Goal: Information Seeking & Learning: Learn about a topic

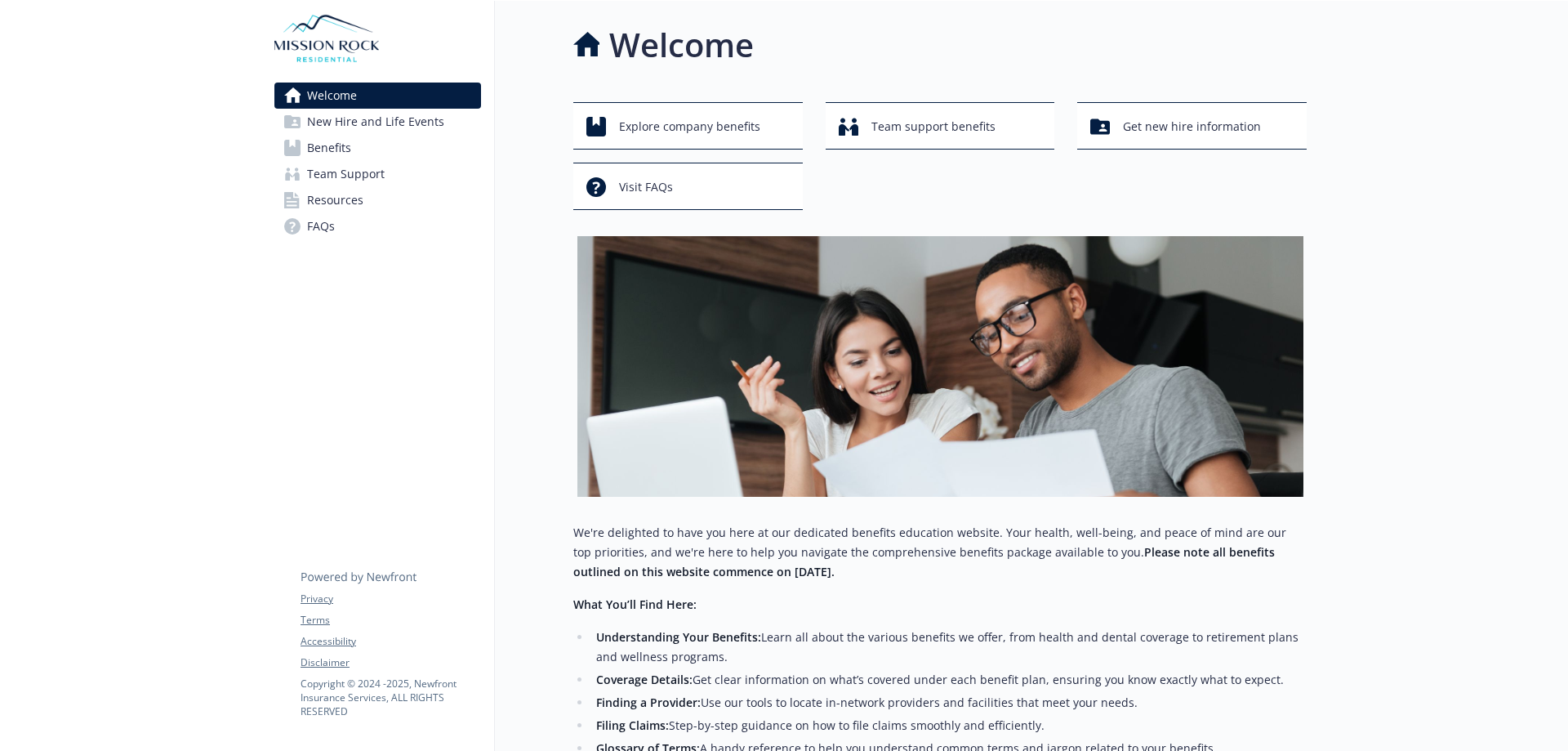
click at [331, 139] on span "Benefits" at bounding box center [329, 147] width 44 height 26
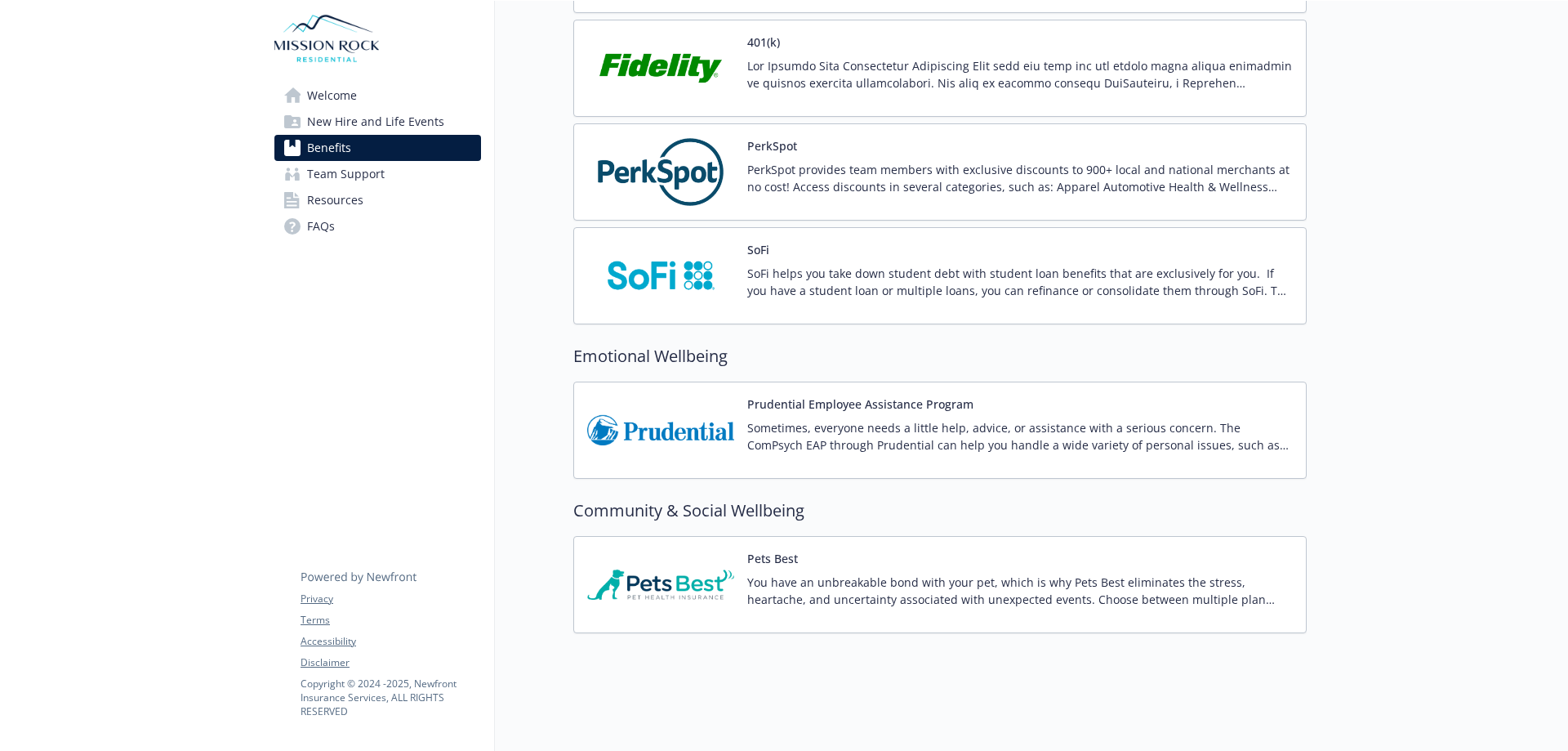
scroll to position [3069, 0]
click at [777, 395] on button "Prudential Employee Assistance Program" at bounding box center [861, 404] width 226 height 17
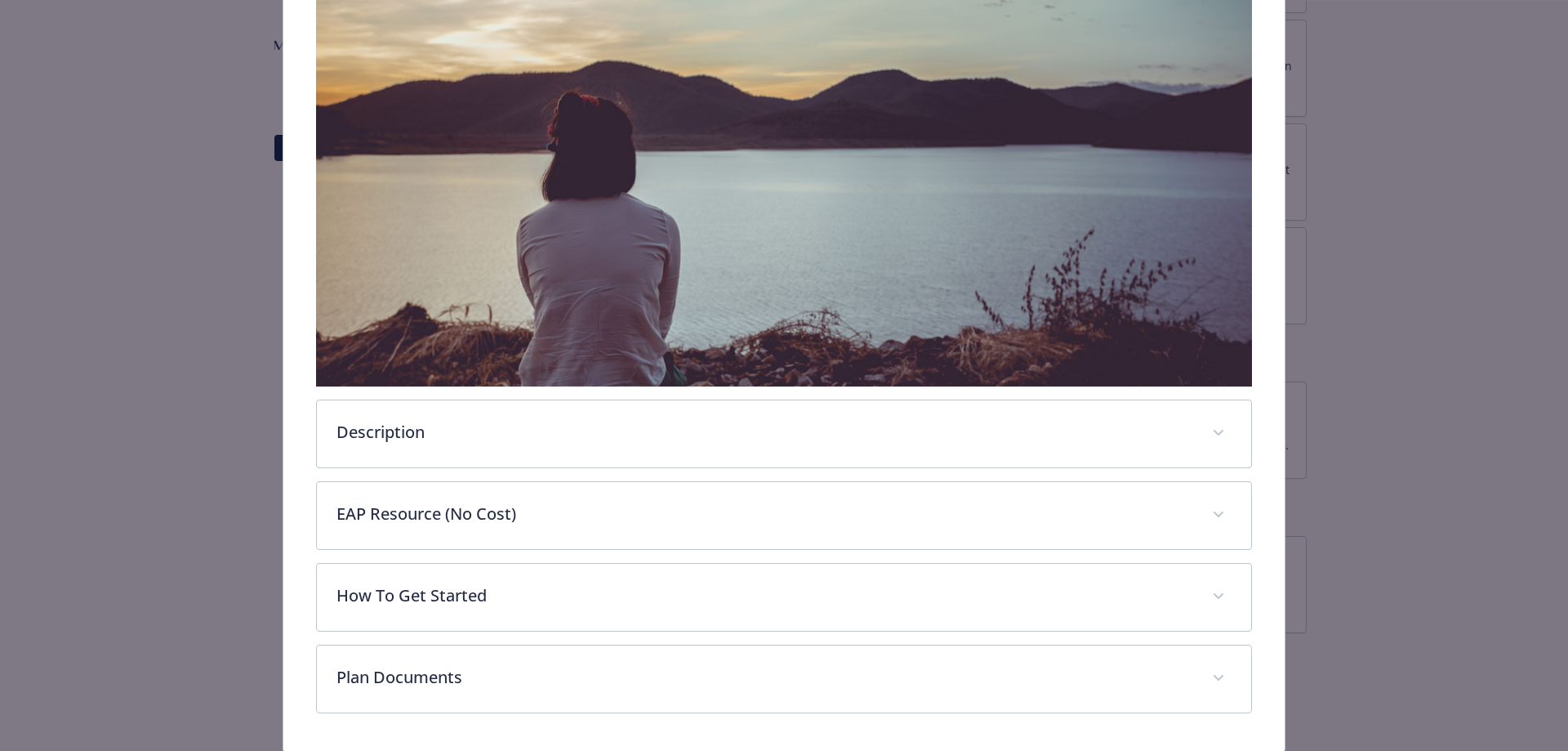
scroll to position [346, 0]
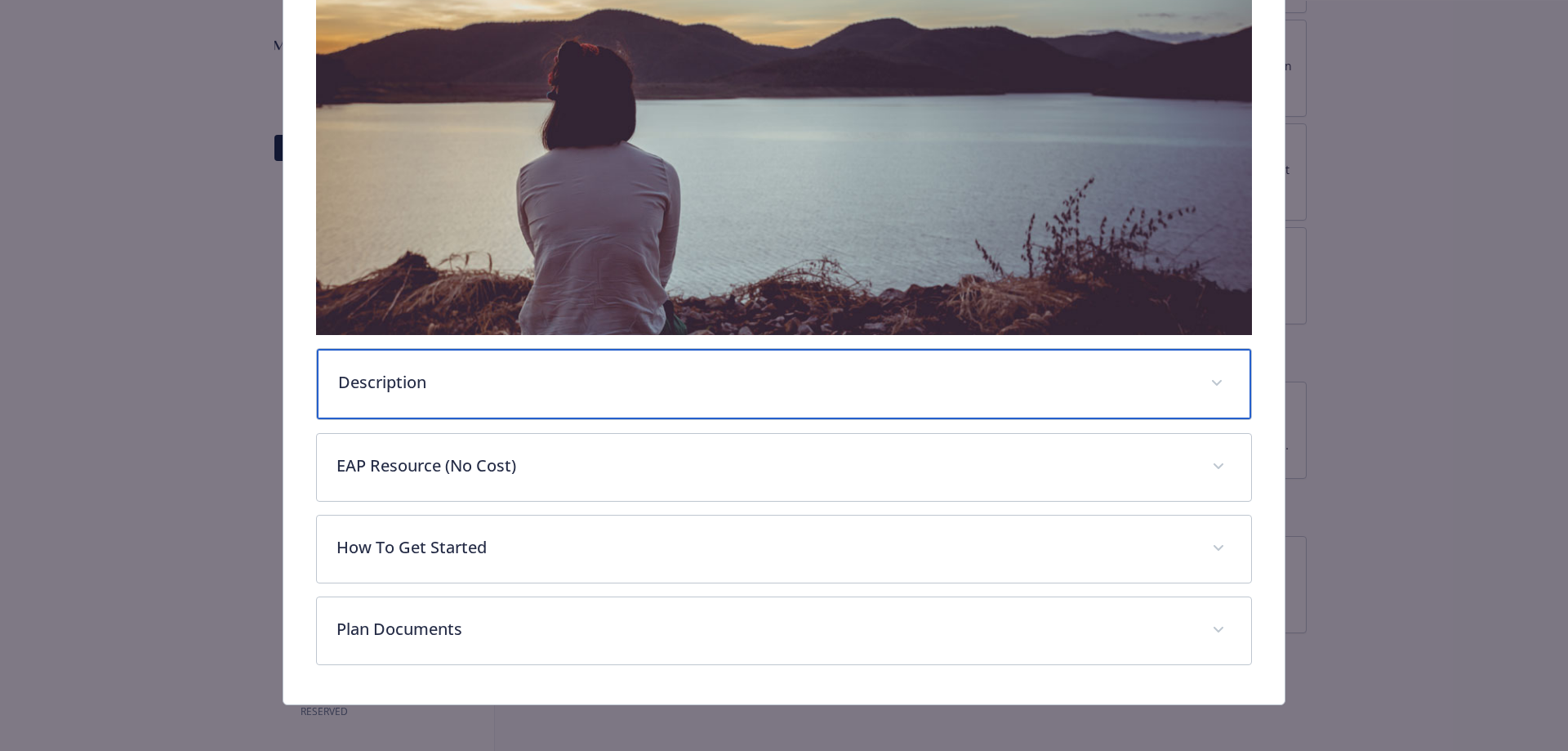
click at [1204, 379] on span "details for plan Emotional Wellbeing - Prudential Employee Assistance Program -…" at bounding box center [1216, 383] width 26 height 26
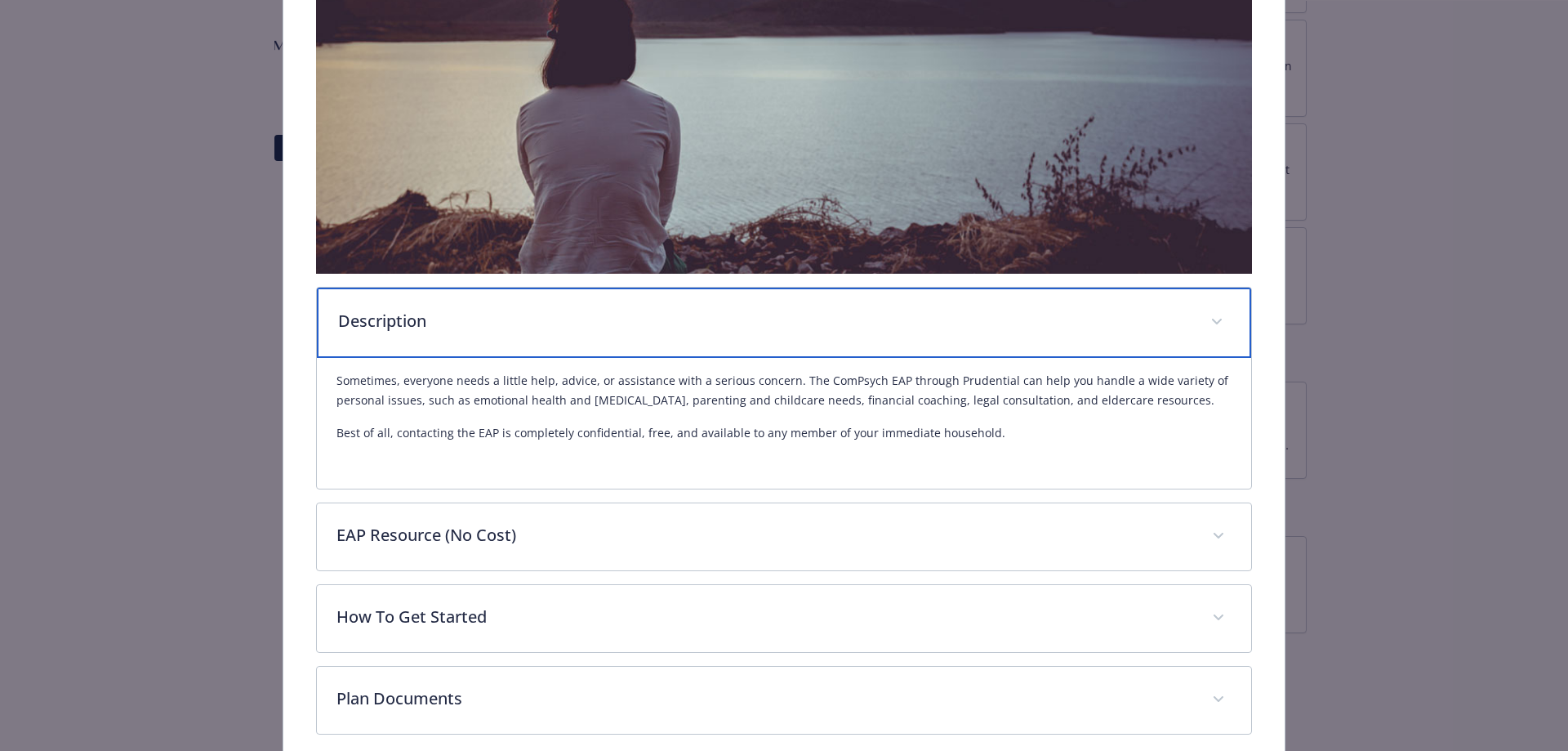
scroll to position [479, 0]
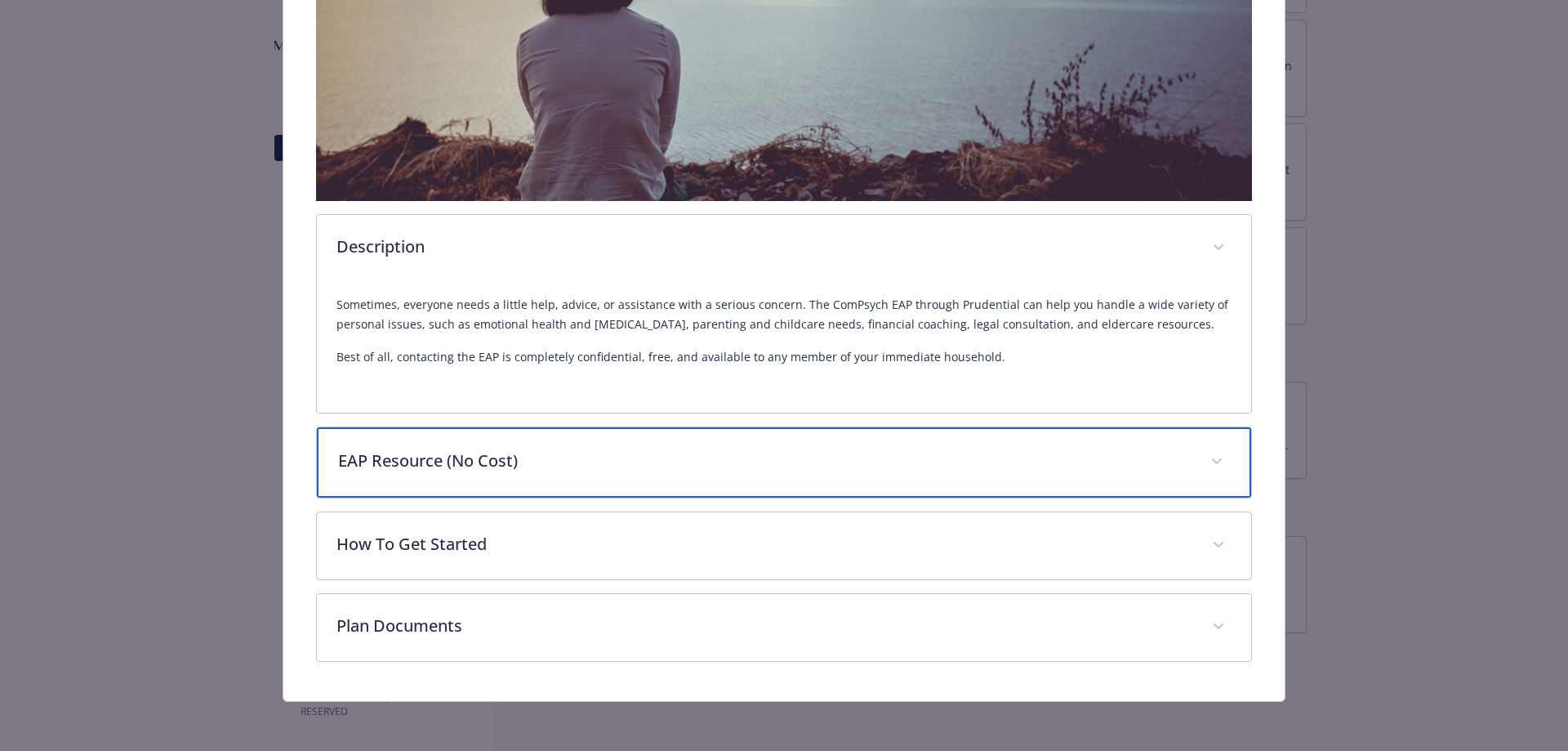
click at [928, 460] on p "EAP Resource (No Cost)" at bounding box center [764, 461] width 853 height 25
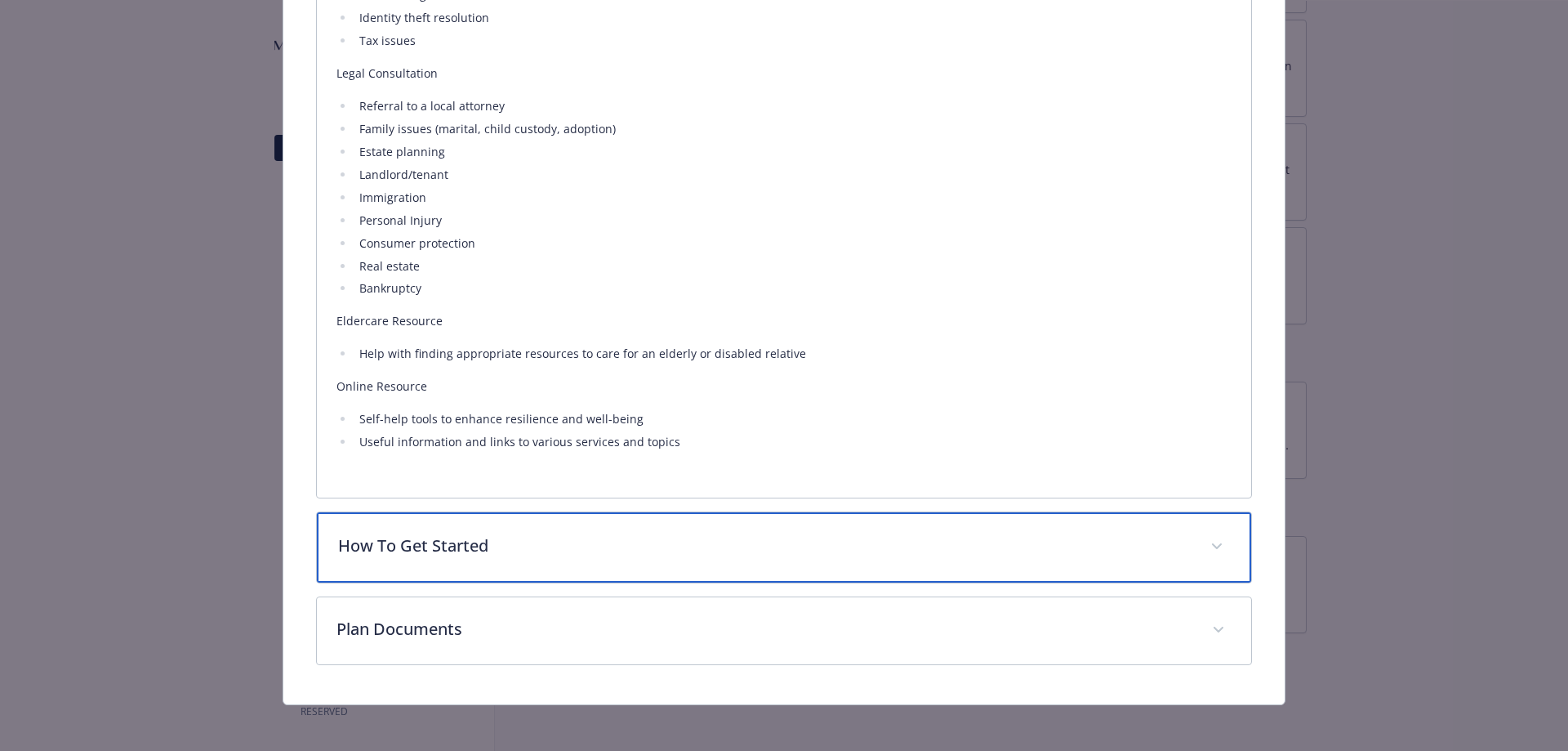
click at [646, 523] on div "How To Get Started" at bounding box center [784, 547] width 935 height 71
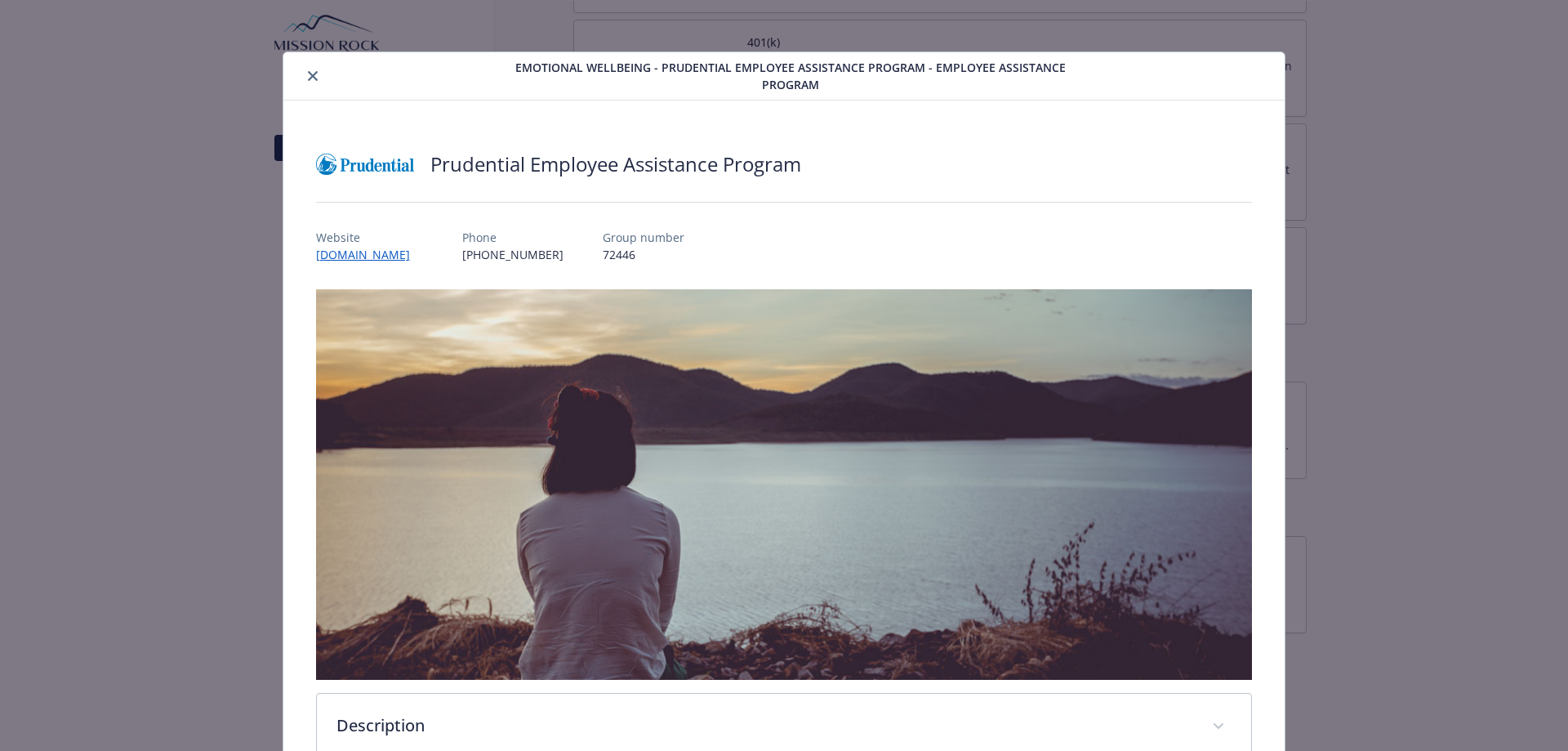
scroll to position [0, 0]
click at [308, 73] on icon "close" at bounding box center [313, 77] width 10 height 10
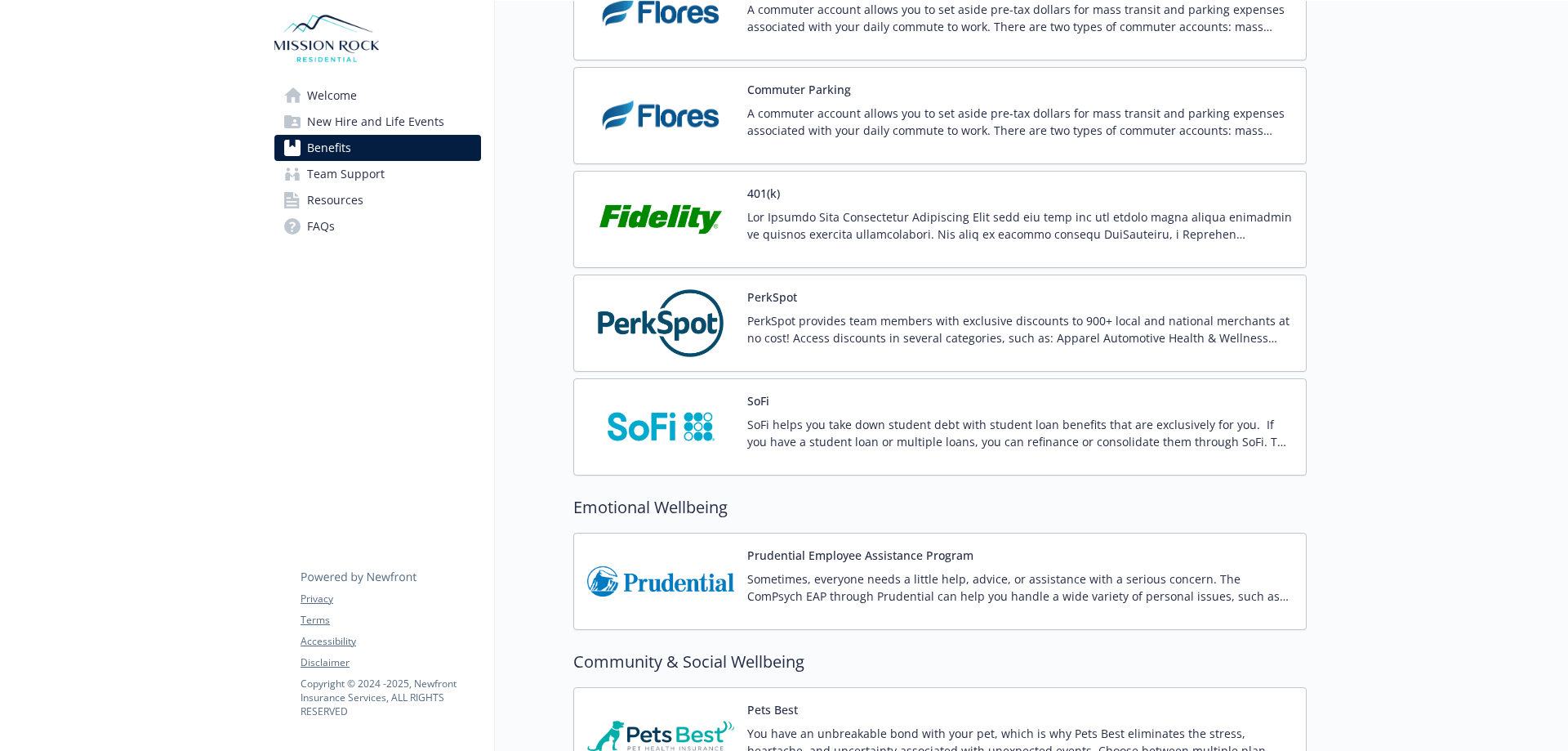
click at [793, 347] on div "PerkSpot provides team members with exclusive discounts to 900+ local and natio…" at bounding box center [1020, 335] width 546 height 46
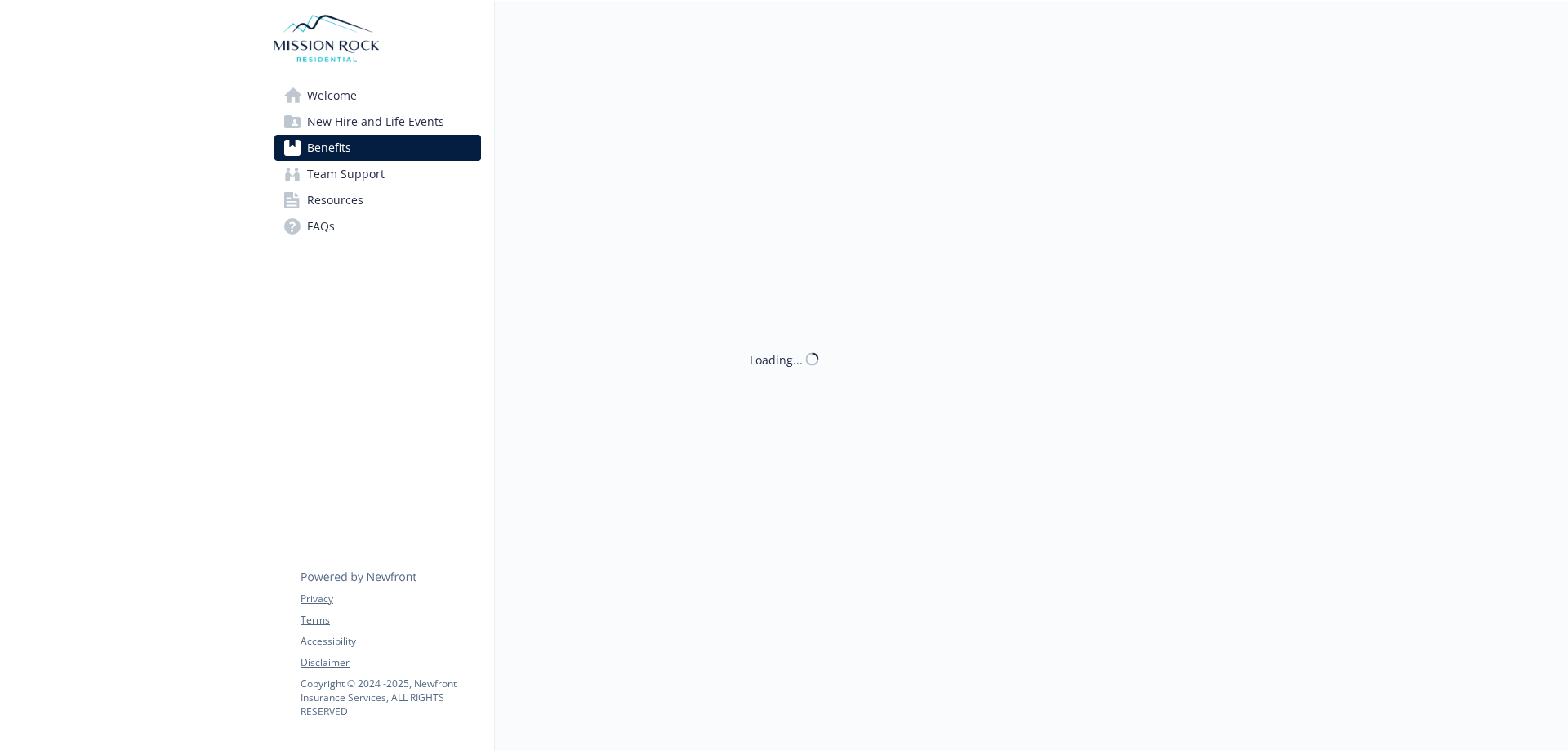
scroll to position [2905, 0]
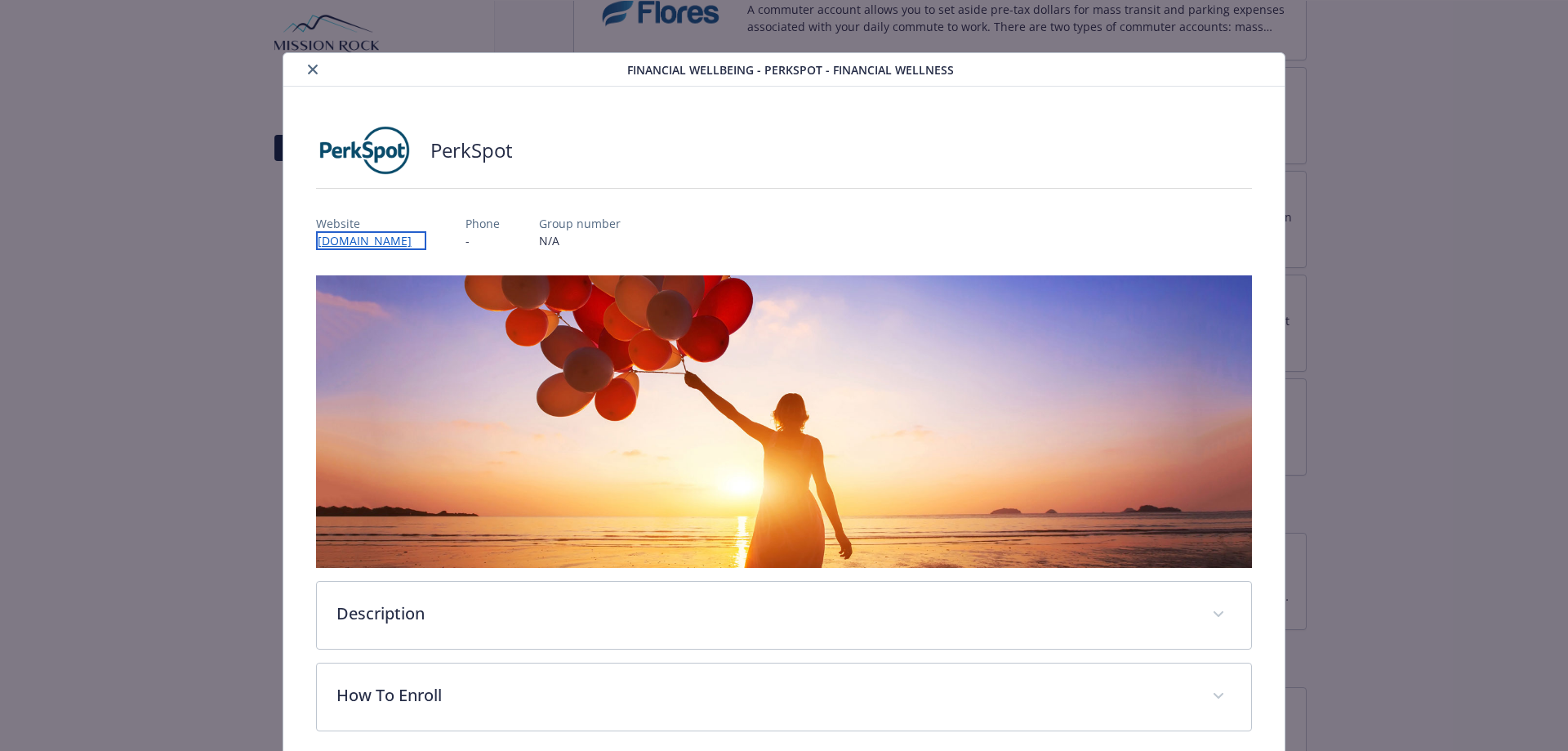
click at [362, 242] on link "[DOMAIN_NAME]" at bounding box center [371, 240] width 111 height 19
